Goal: Task Accomplishment & Management: Use online tool/utility

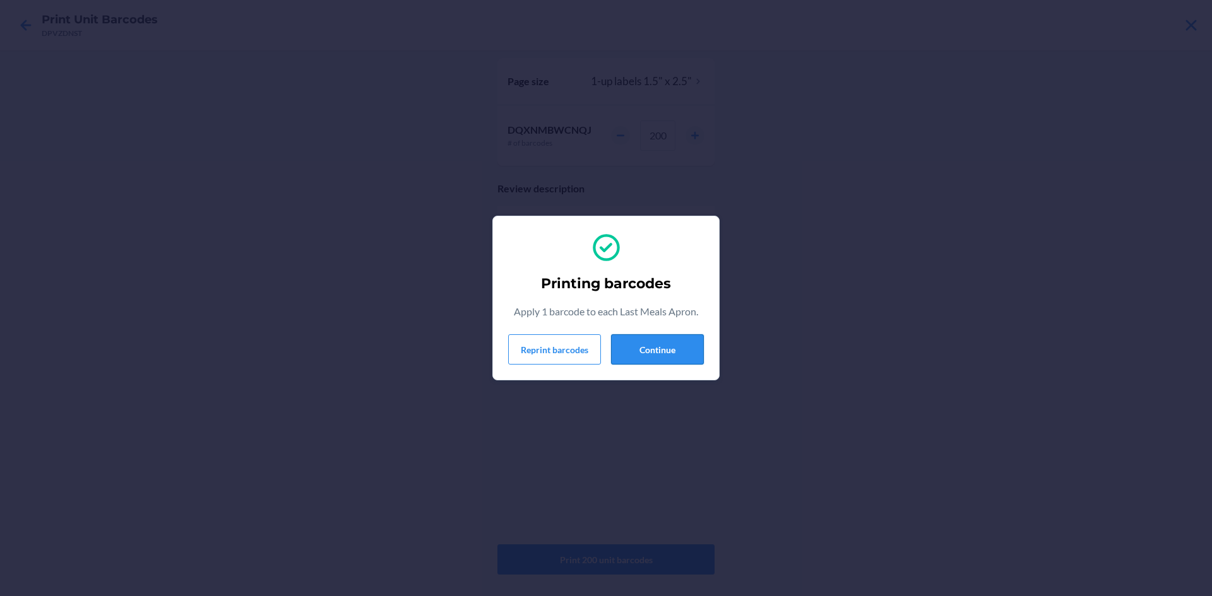
click at [630, 355] on button "Continue" at bounding box center [657, 349] width 93 height 30
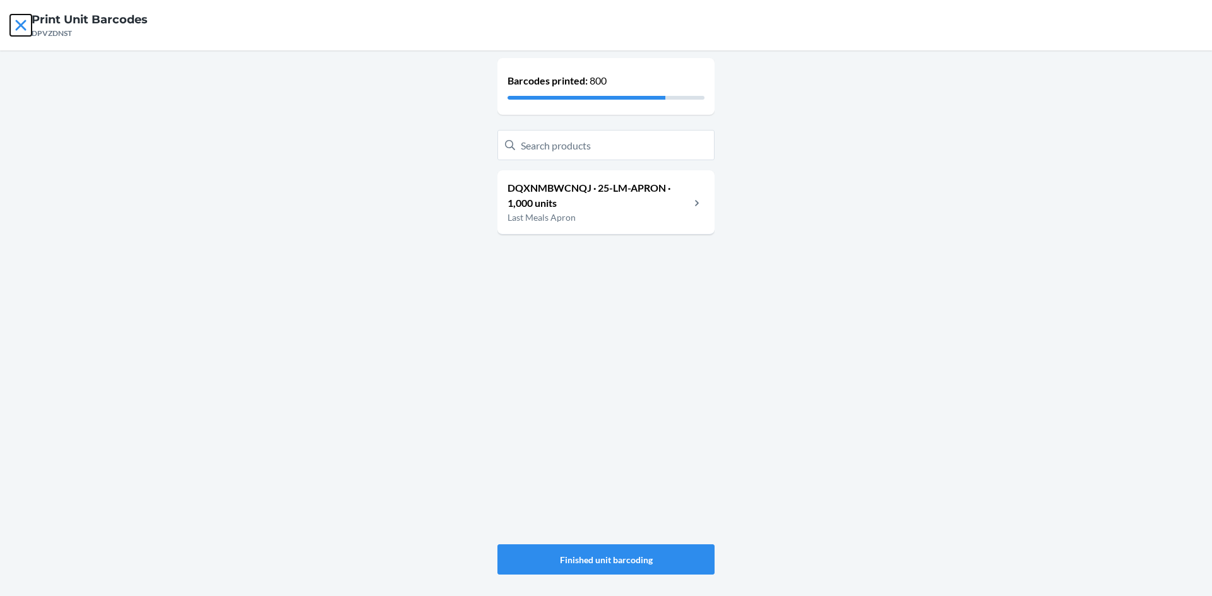
click at [20, 25] on icon at bounding box center [20, 25] width 21 height 21
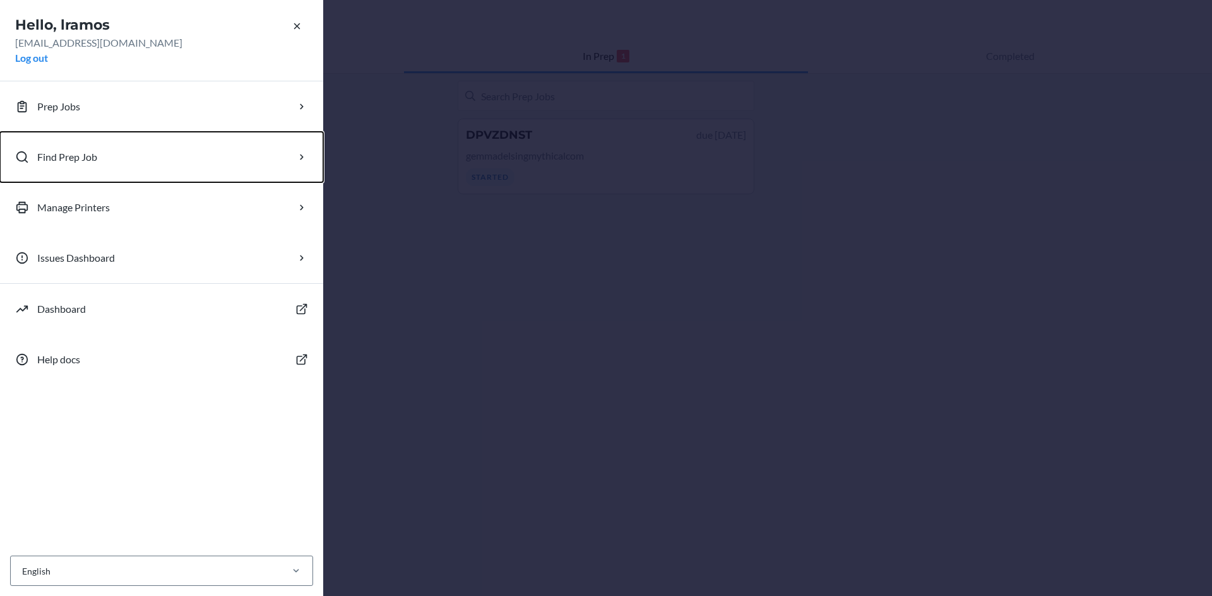
click at [66, 147] on button "Find Prep Job" at bounding box center [161, 157] width 323 height 50
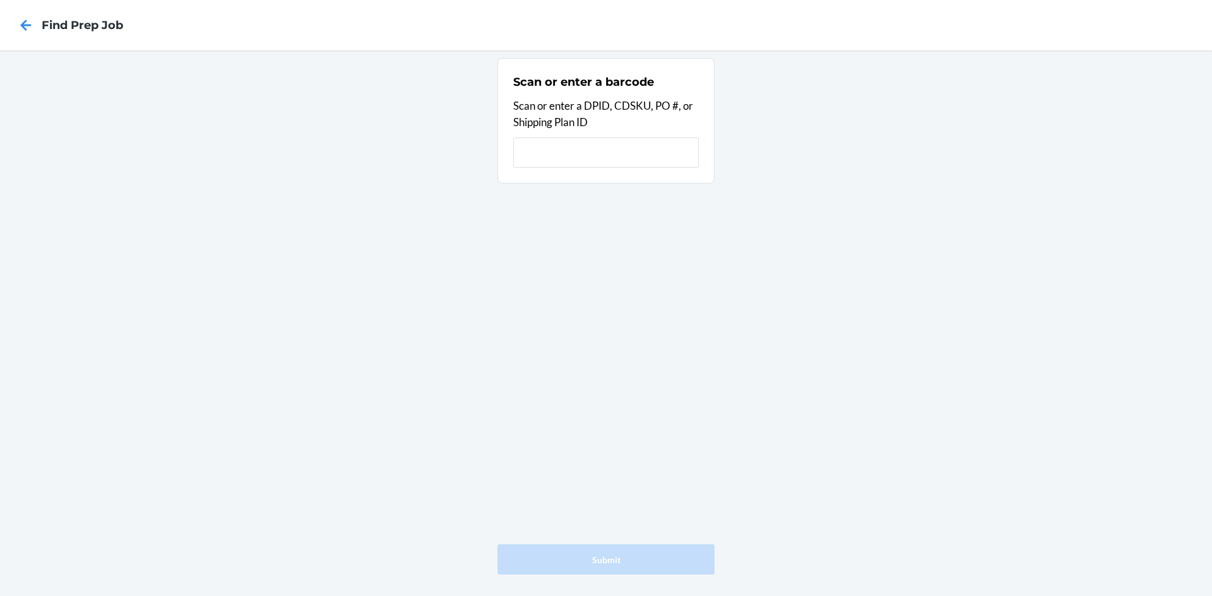
click at [595, 147] on input "text" at bounding box center [606, 153] width 186 height 30
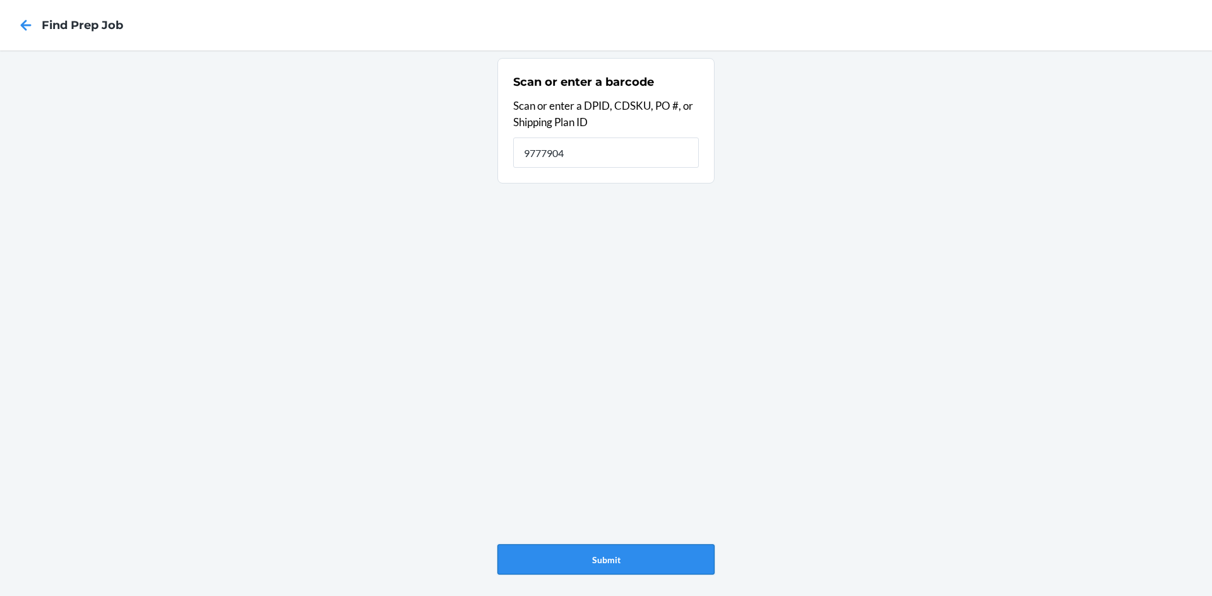
click at [623, 561] on button "Submit" at bounding box center [605, 560] width 217 height 30
drag, startPoint x: 597, startPoint y: 151, endPoint x: 514, endPoint y: 151, distance: 83.3
click at [514, 151] on input "9777904" at bounding box center [606, 153] width 186 height 30
drag, startPoint x: 579, startPoint y: 153, endPoint x: 497, endPoint y: 158, distance: 82.2
click at [507, 156] on section "Scan or enter a barcode Scan or enter a DPID, CDSKU, PO #, or Shipping Plan ID …" at bounding box center [605, 121] width 217 height 126
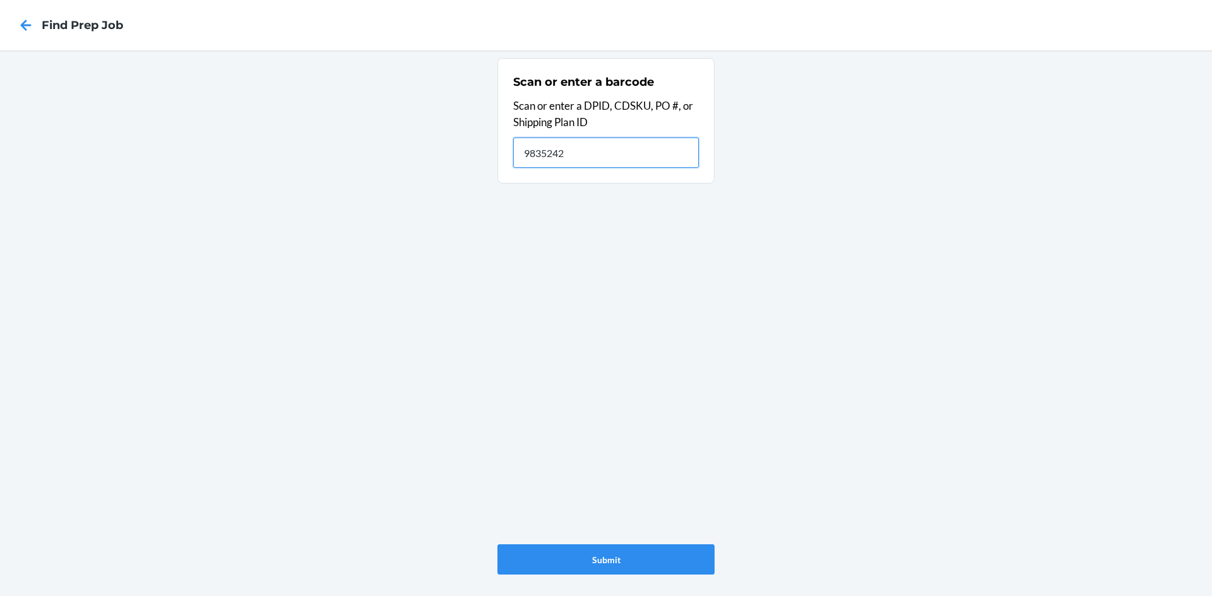
paste input "DPFWV2J3"
type input "DPFWV2J3"
click at [611, 551] on button "Submit" at bounding box center [605, 560] width 217 height 30
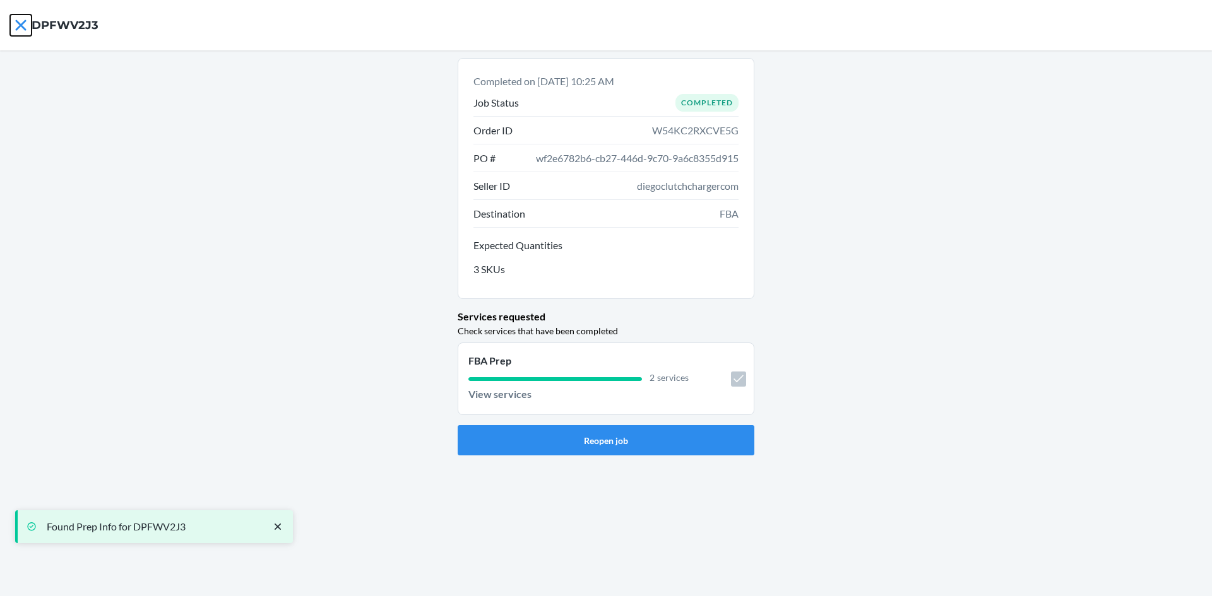
click at [18, 28] on icon at bounding box center [20, 25] width 11 height 11
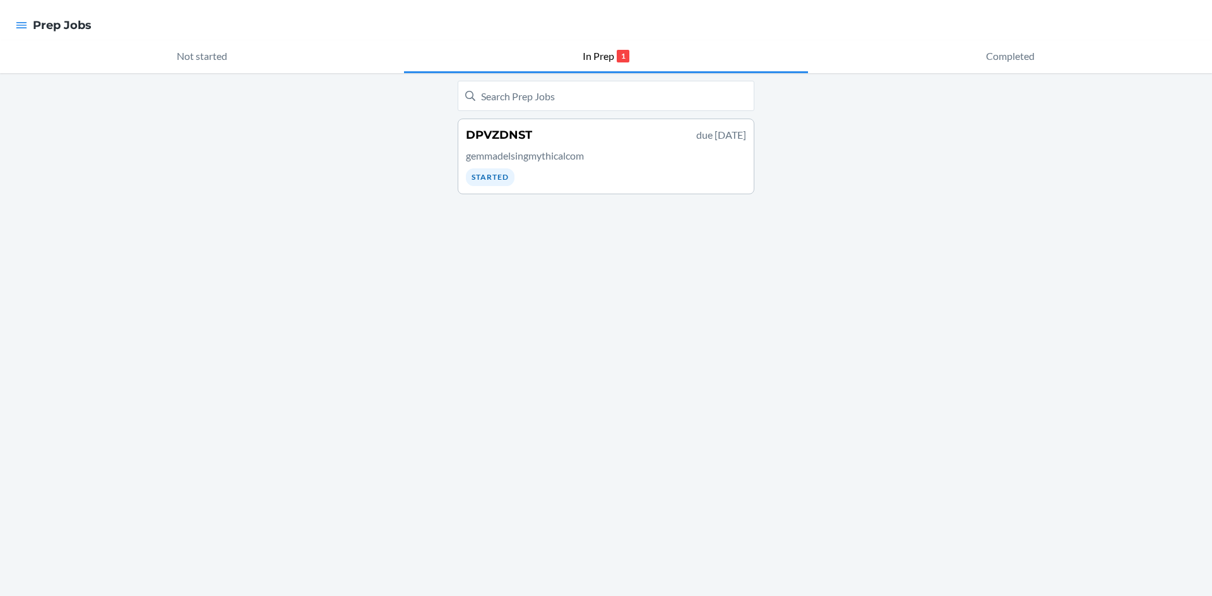
click at [548, 162] on p "gemmadelsingmythicalcom" at bounding box center [606, 155] width 280 height 15
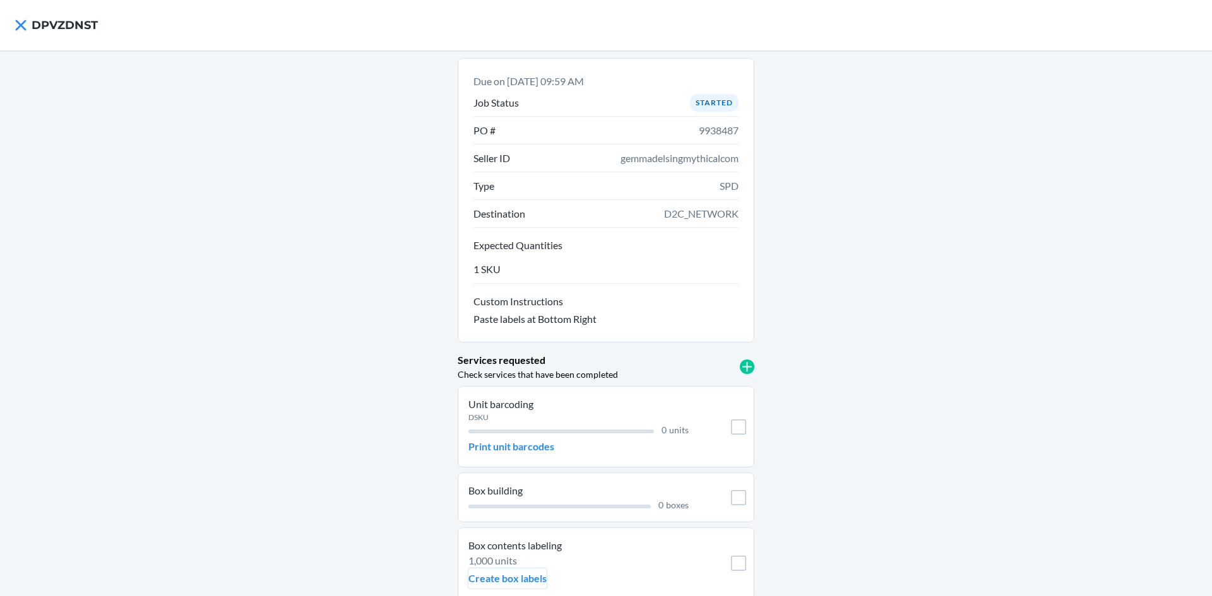
click at [522, 576] on p "Create box labels" at bounding box center [507, 578] width 78 height 15
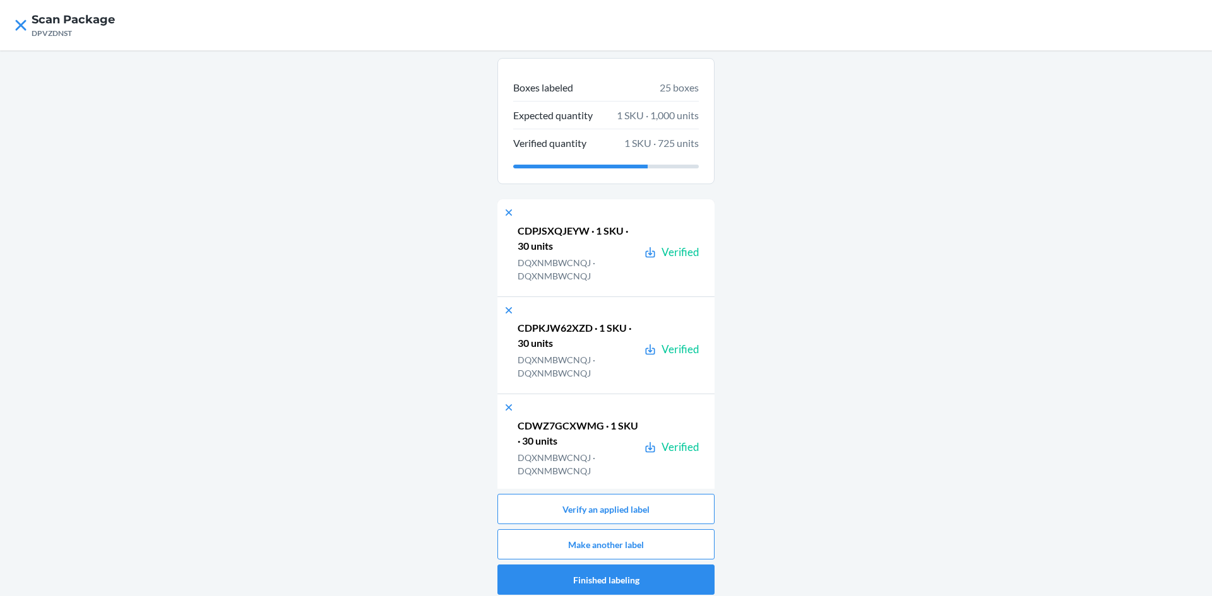
click at [851, 291] on div "Boxes labeled 25 boxes Expected quantity 1 SKU · 1,000 units Verified quantity …" at bounding box center [606, 326] width 1212 height 552
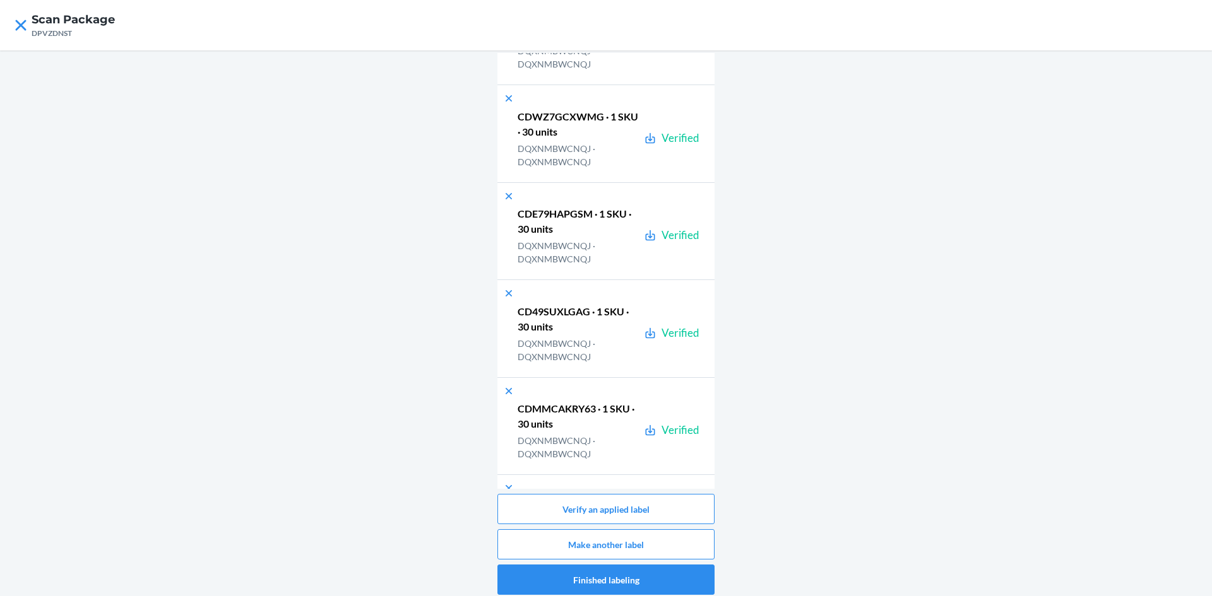
scroll to position [286, 0]
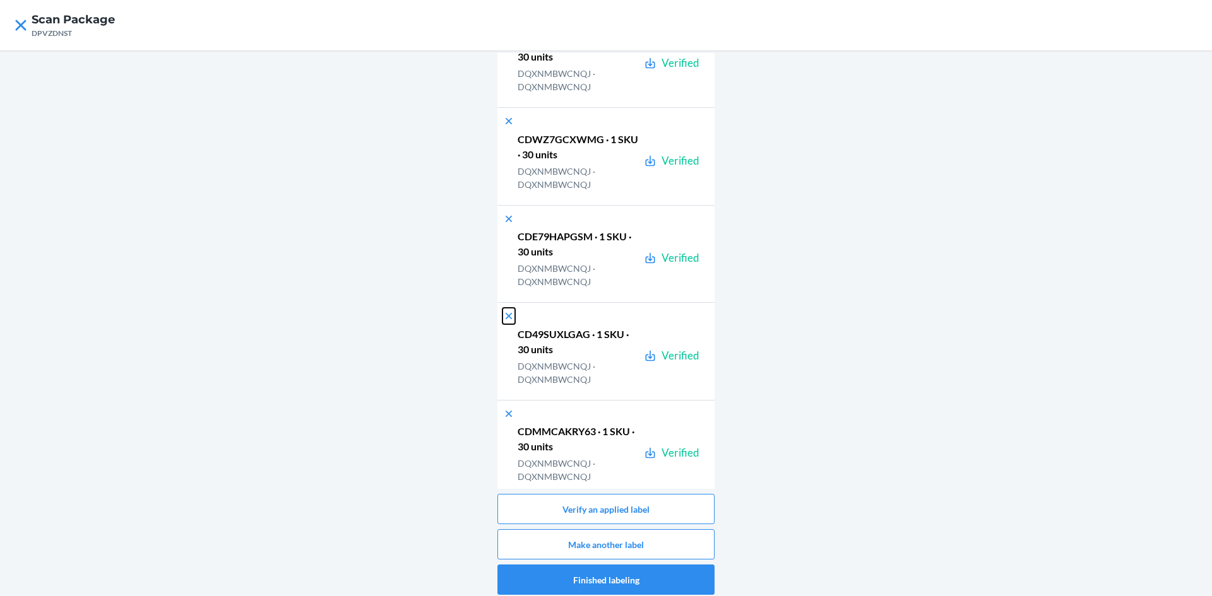
click at [505, 317] on icon at bounding box center [508, 316] width 6 height 6
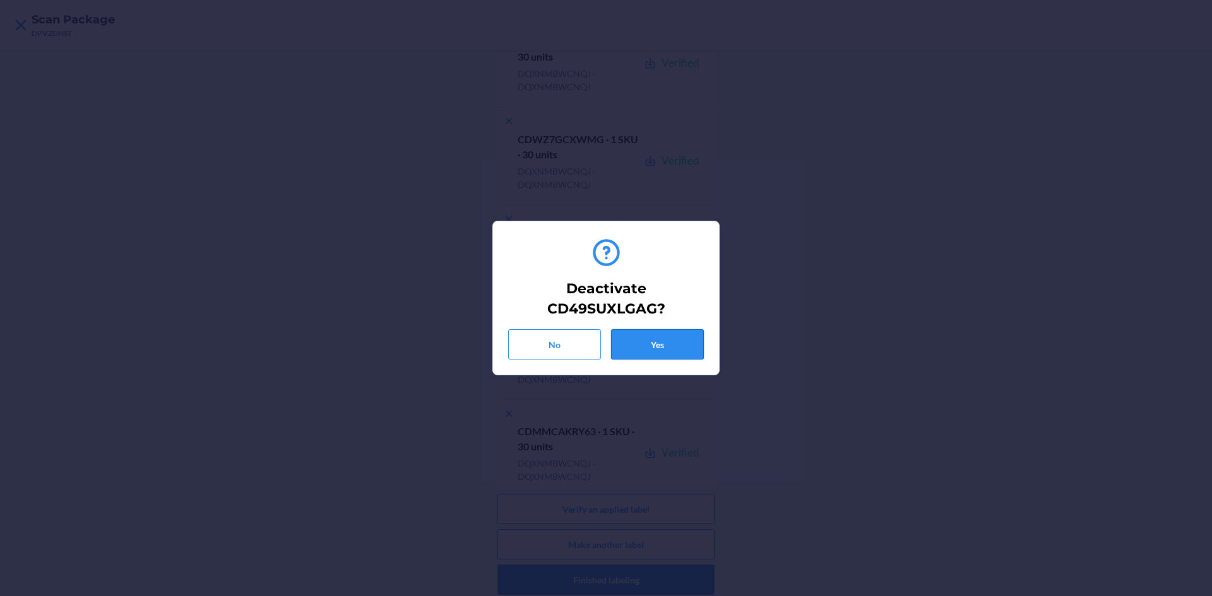
click at [672, 338] on button "Yes" at bounding box center [657, 344] width 93 height 30
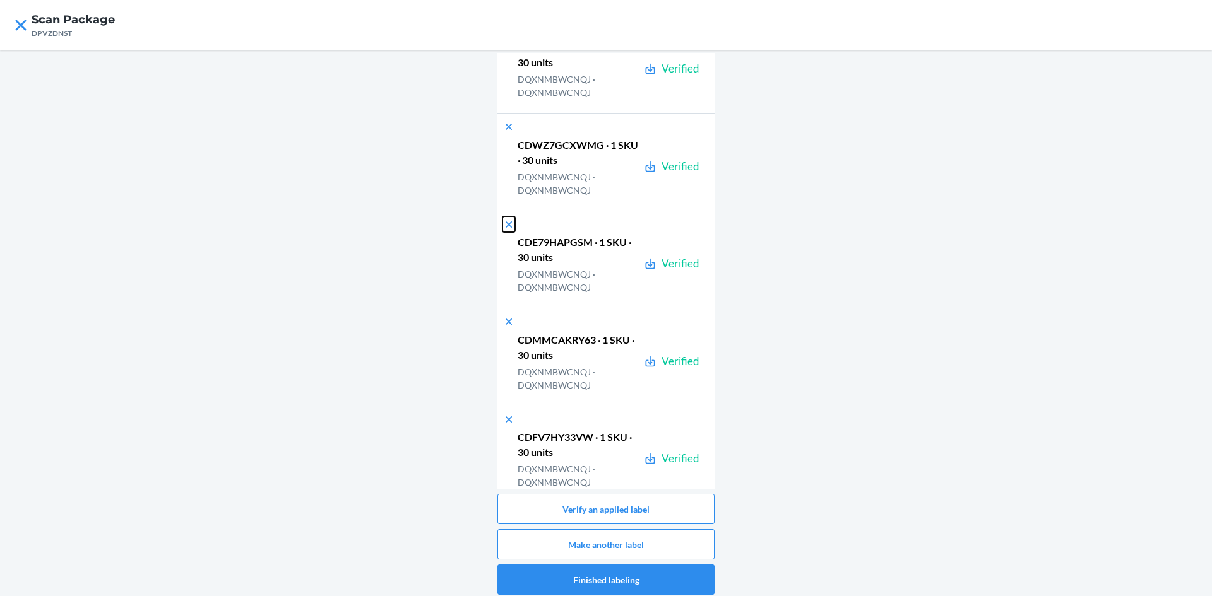
click at [505, 225] on icon at bounding box center [508, 224] width 6 height 6
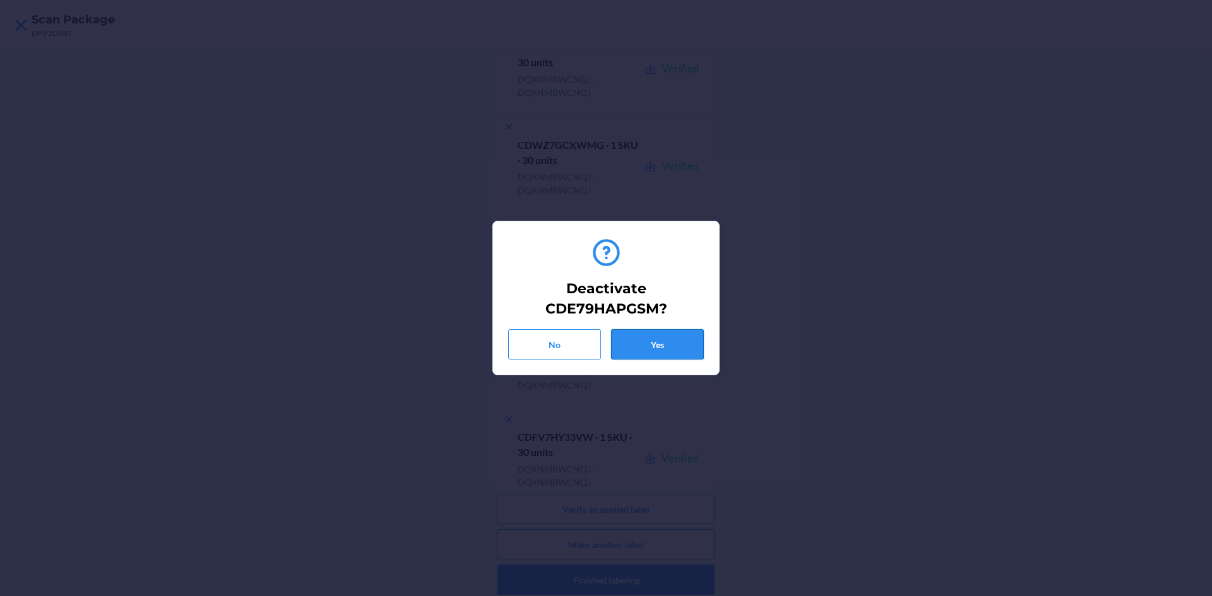
click at [663, 337] on button "Yes" at bounding box center [657, 344] width 93 height 30
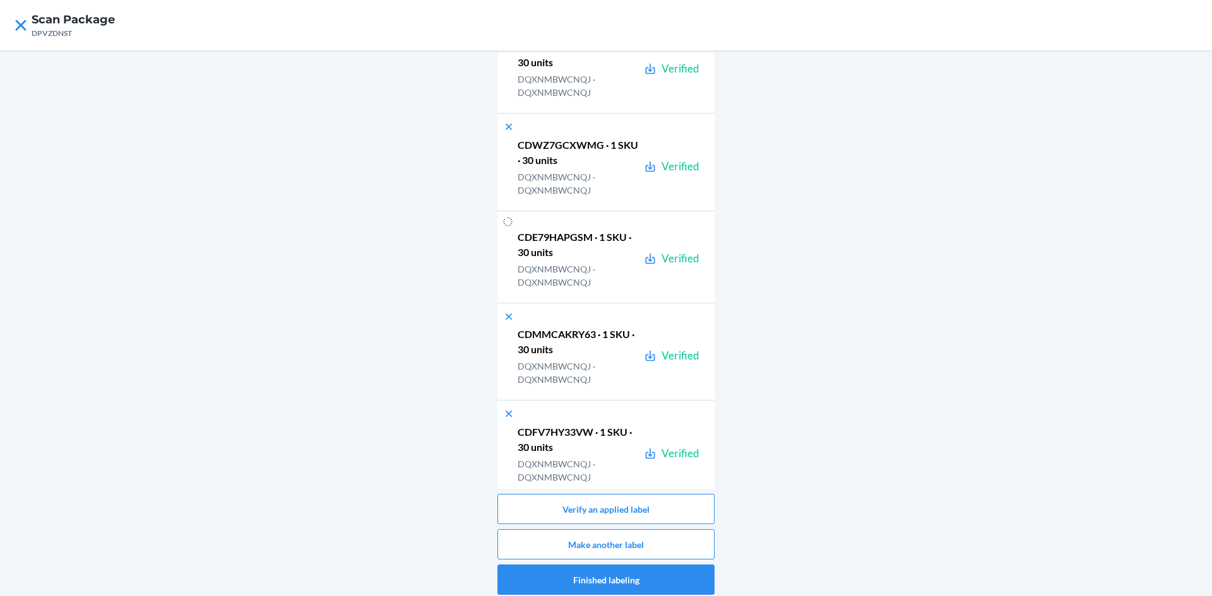
scroll to position [276, 0]
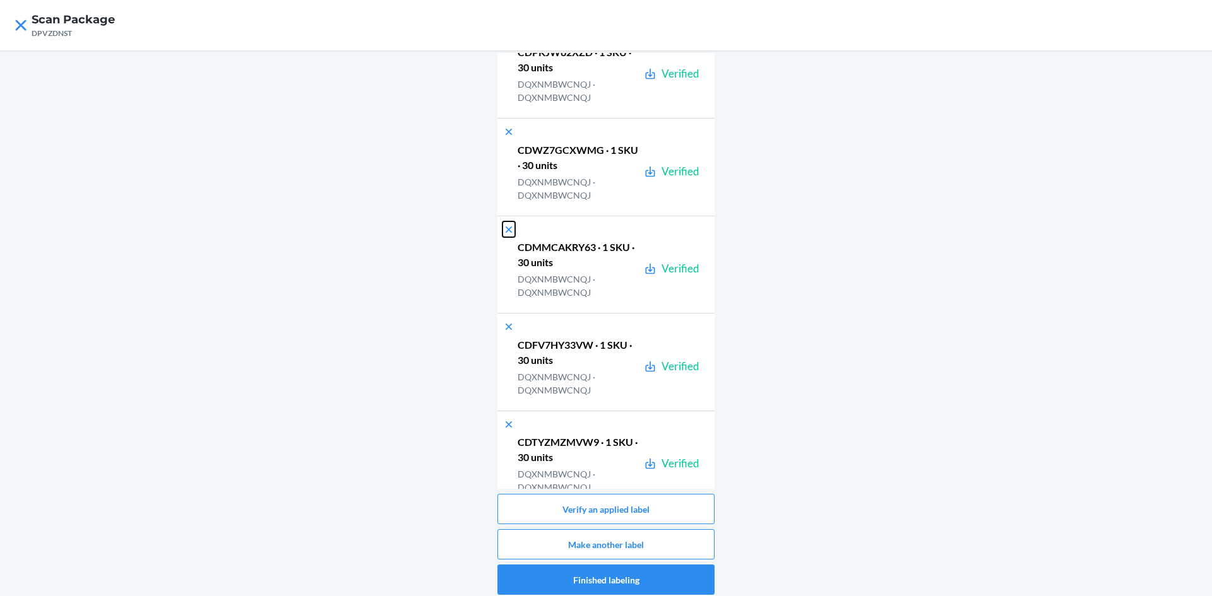
click at [506, 230] on icon at bounding box center [508, 229] width 13 height 13
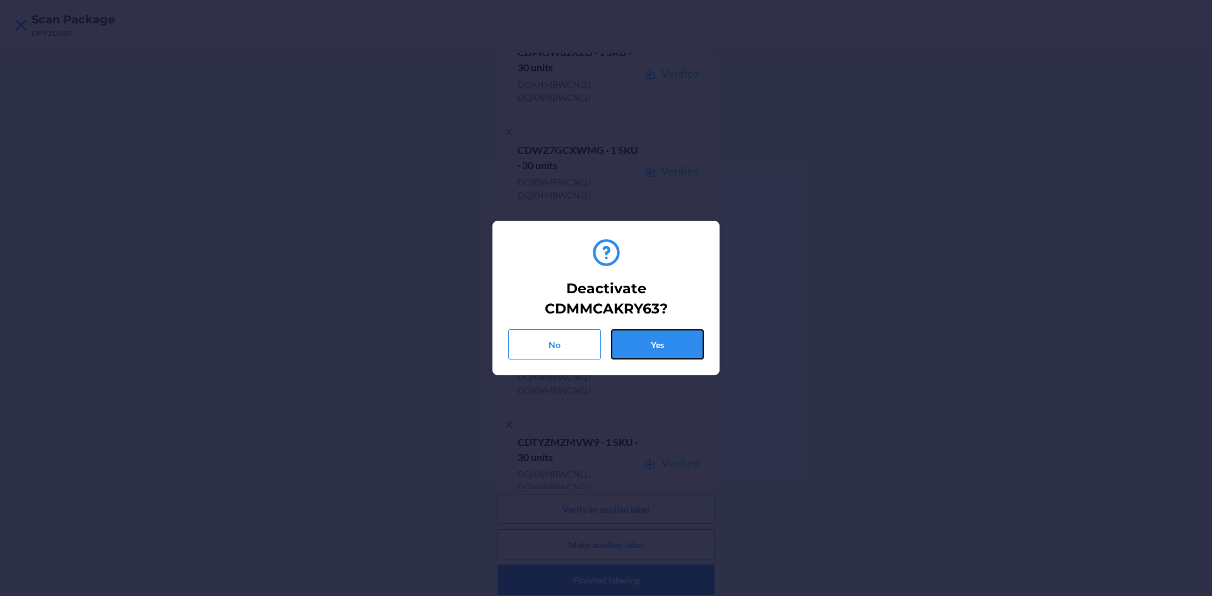
drag, startPoint x: 642, startPoint y: 337, endPoint x: 789, endPoint y: 213, distance: 192.5
click at [652, 334] on button "Yes" at bounding box center [657, 344] width 93 height 30
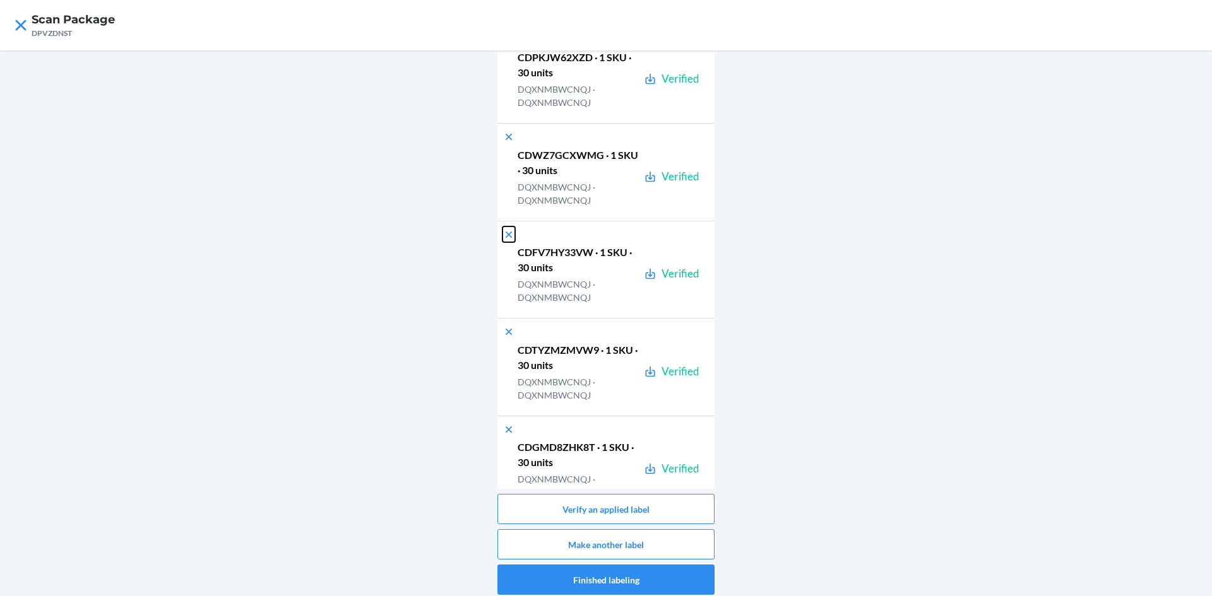
click at [506, 240] on icon at bounding box center [508, 234] width 13 height 13
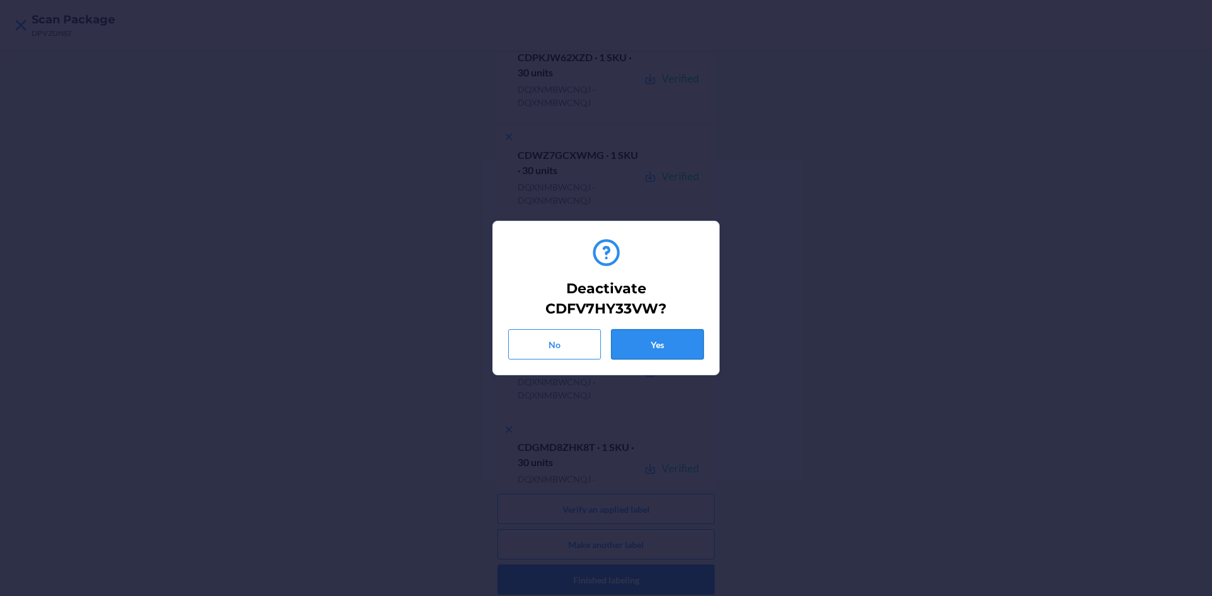
click at [660, 349] on button "Yes" at bounding box center [657, 344] width 93 height 30
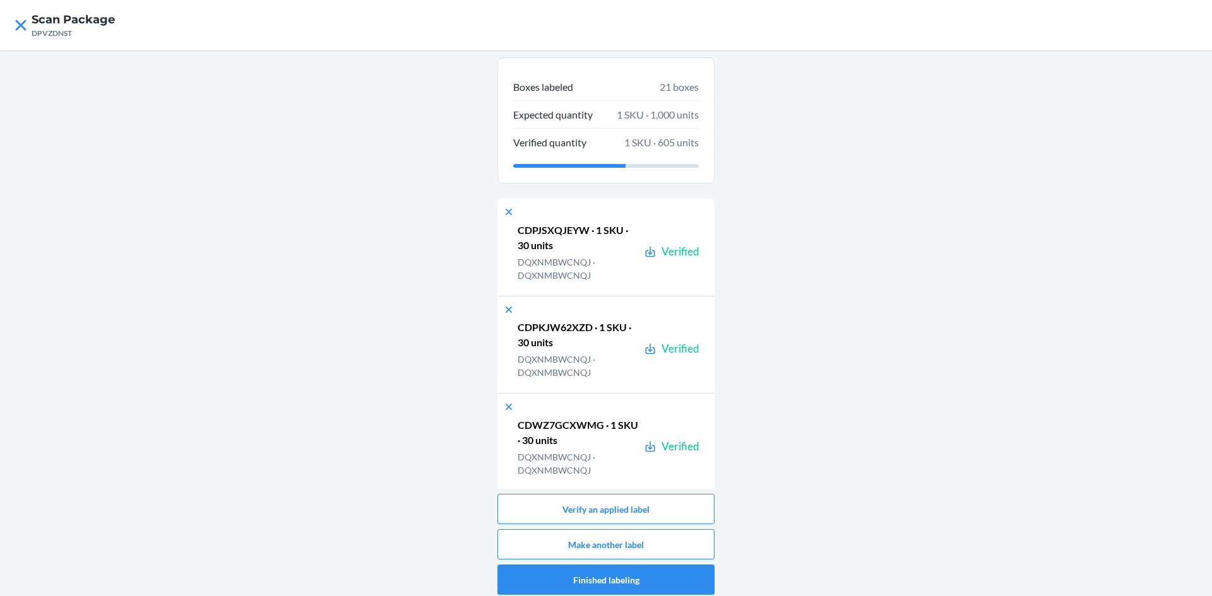
scroll to position [0, 0]
